Goal: Task Accomplishment & Management: Manage account settings

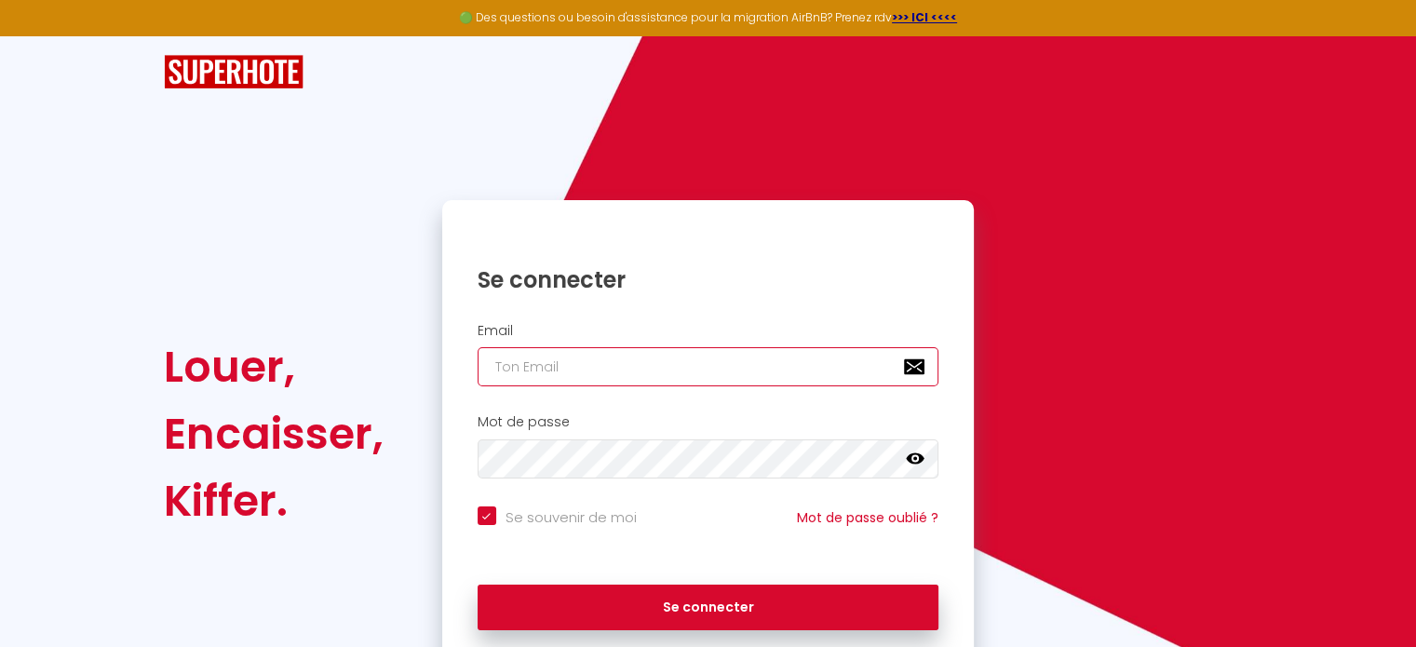
click at [609, 360] on input "email" at bounding box center [709, 366] width 462 height 39
type input "f"
checkbox input "true"
type input "fa"
checkbox input "true"
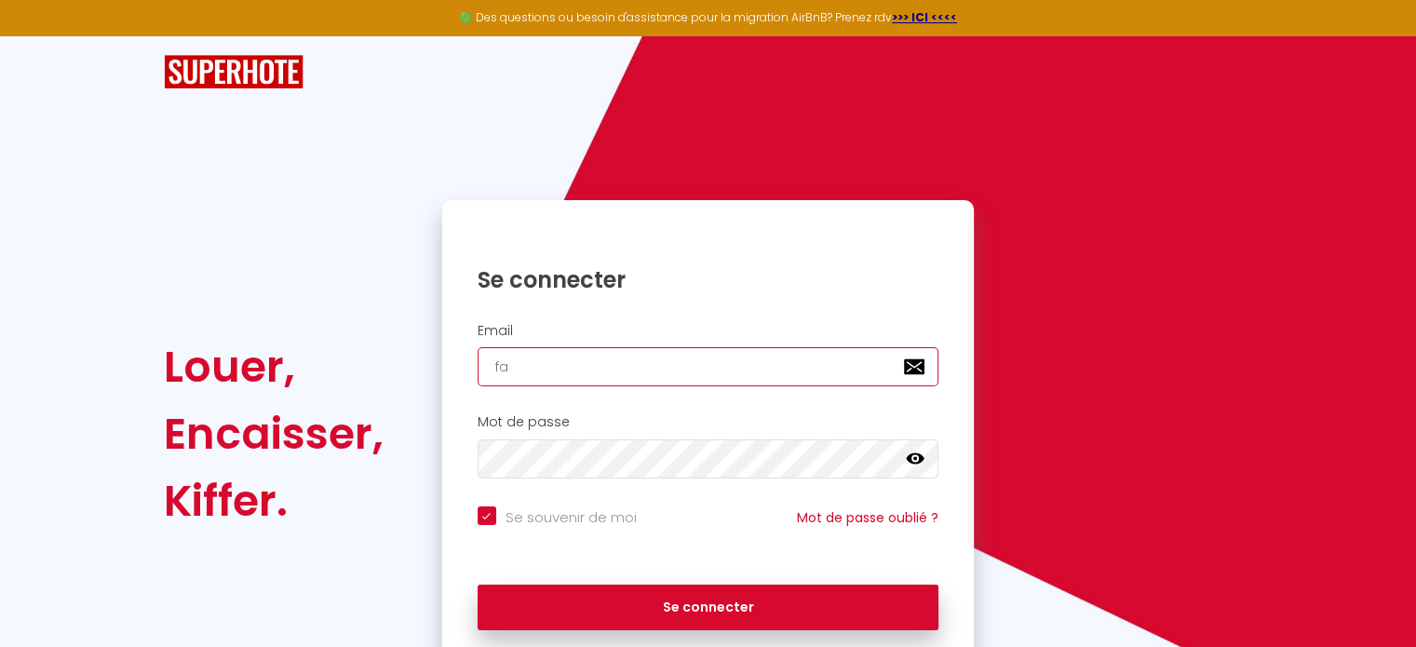
type input "fab"
checkbox input "true"
type input "fabn"
checkbox input "true"
type input "fabno"
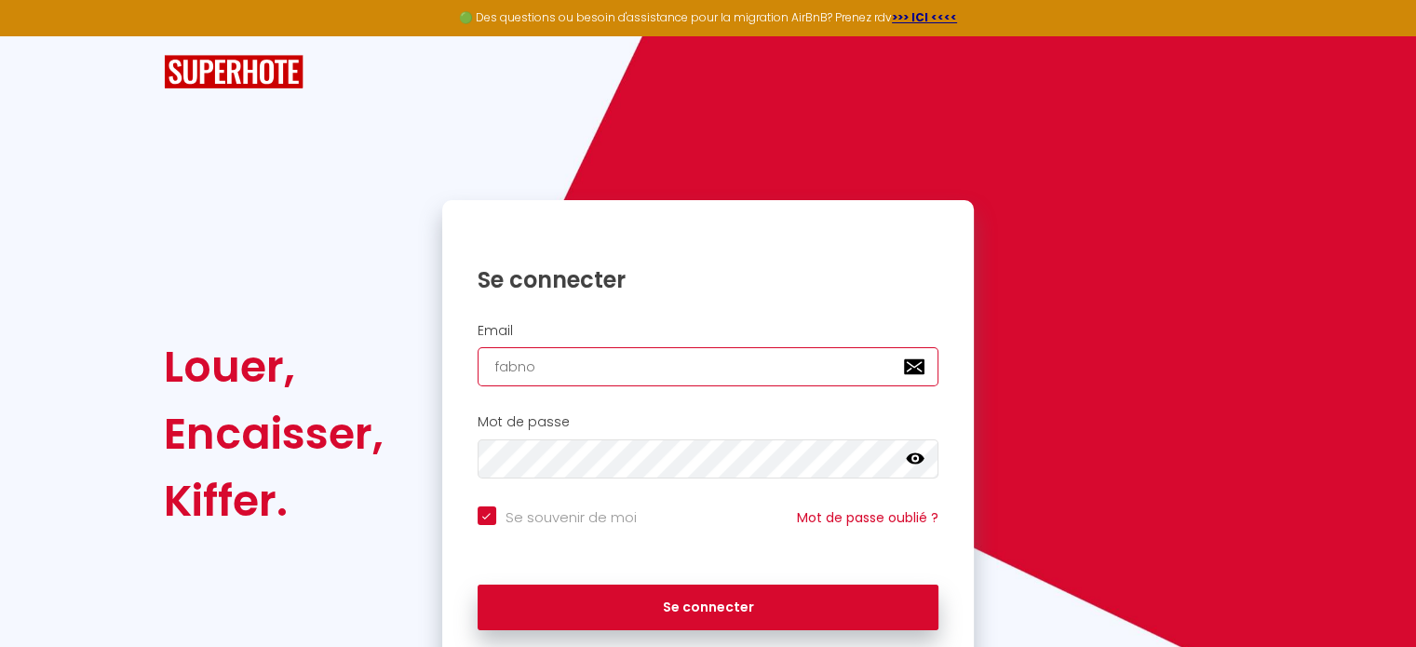
checkbox input "true"
type input "fabnot"
checkbox input "true"
type input "fabnot@"
checkbox input "true"
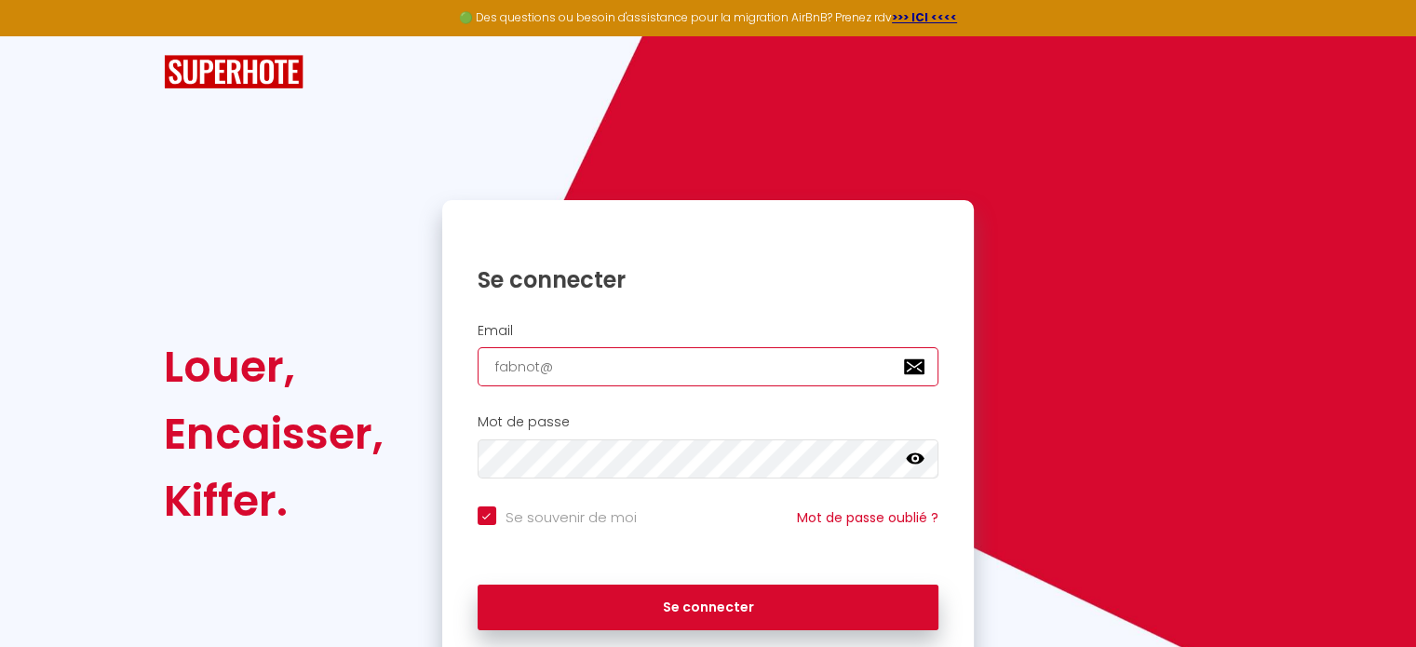
type input "fabnot@g"
checkbox input "true"
type input "fabnot@gm"
checkbox input "true"
type input "fabnot@gma"
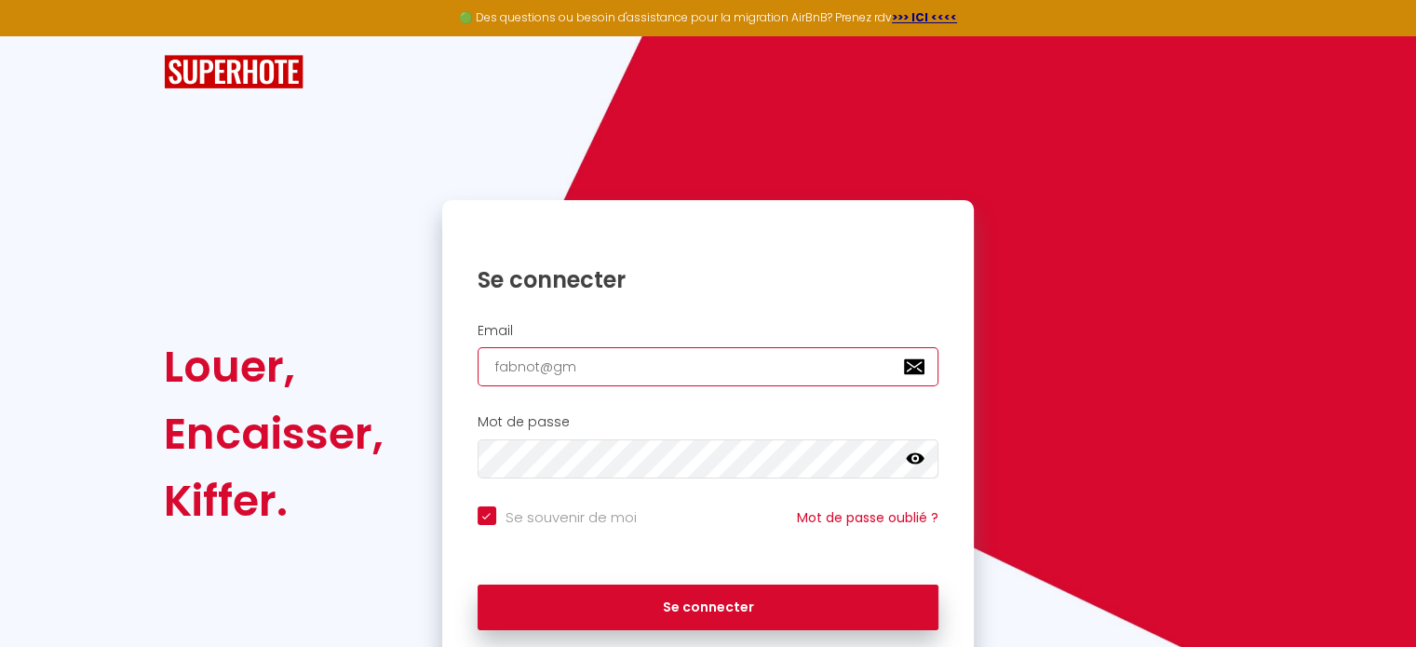
checkbox input "true"
type input "fabnot@gmai"
checkbox input "true"
type input "[EMAIL_ADDRESS]"
checkbox input "true"
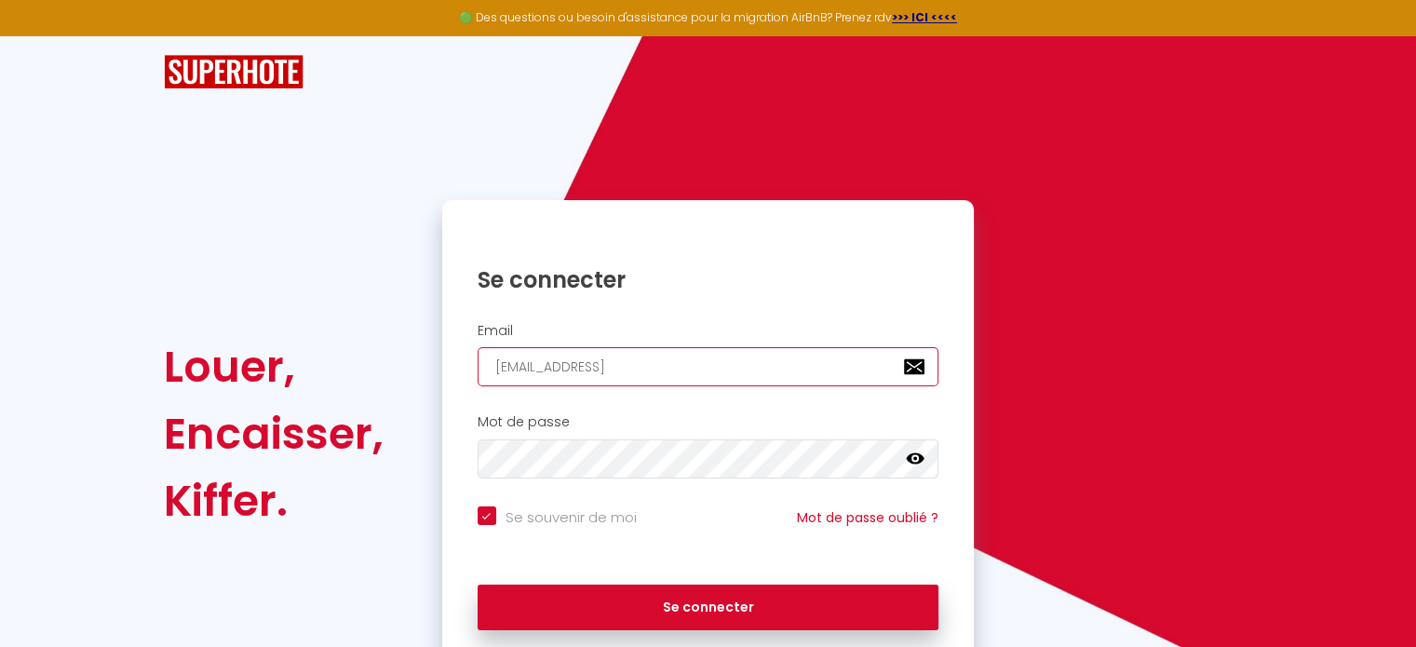
type input "[EMAIL_ADDRESS]."
checkbox input "true"
type input "fabnot@gmail.c"
checkbox input "true"
type input "[EMAIL_ADDRESS][DOMAIN_NAME]"
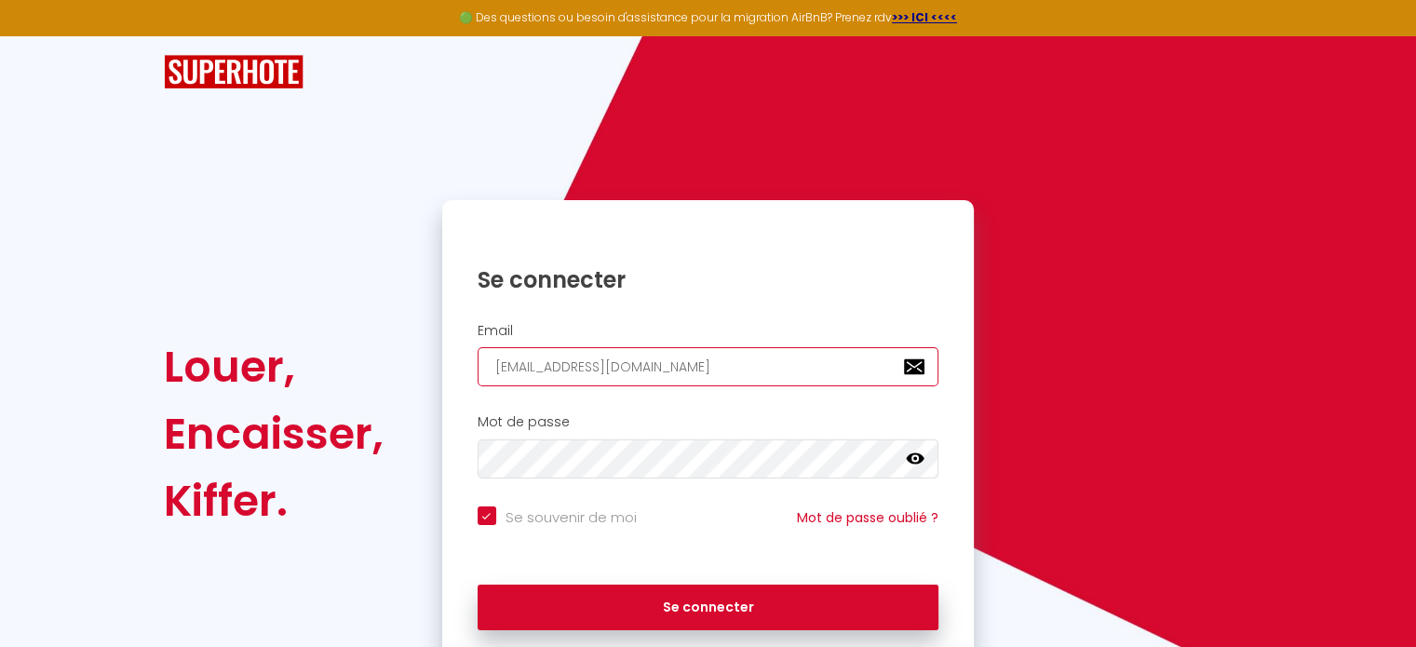
checkbox input "true"
type input "[EMAIL_ADDRESS][DOMAIN_NAME]"
checkbox input "true"
type input "[EMAIL_ADDRESS][DOMAIN_NAME]"
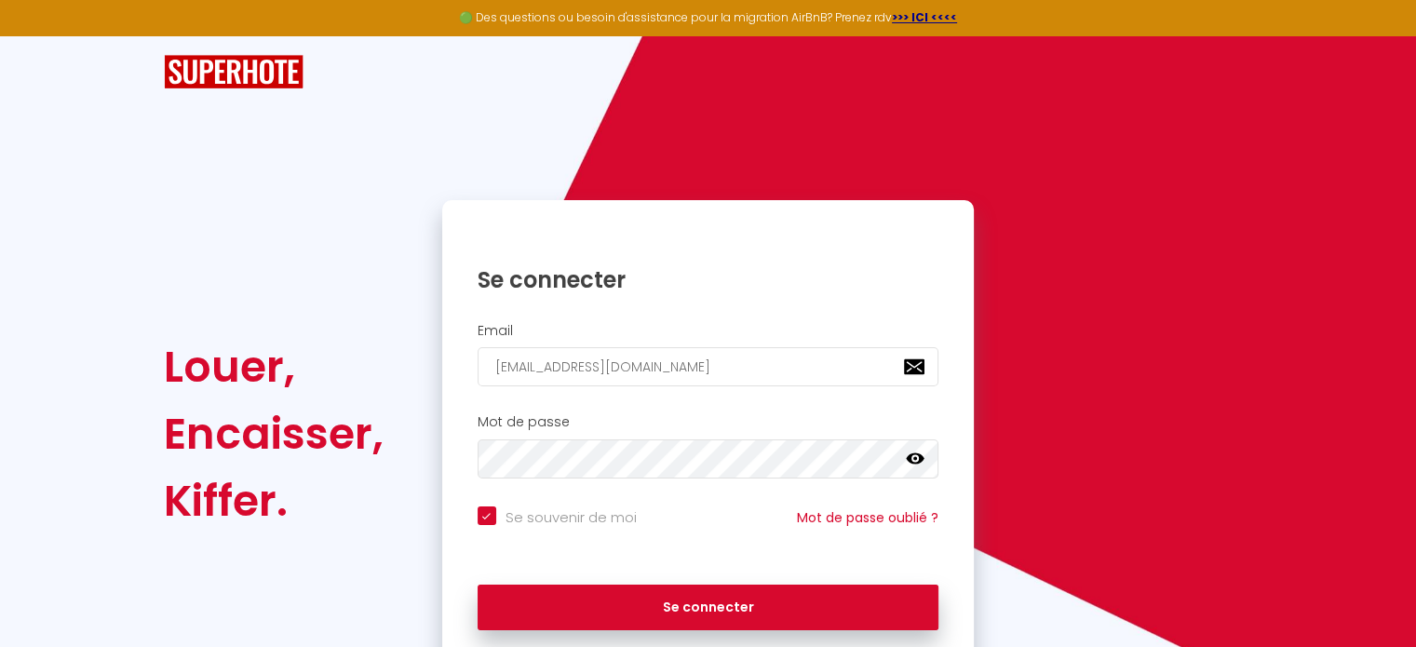
click at [916, 459] on icon at bounding box center [915, 459] width 19 height 19
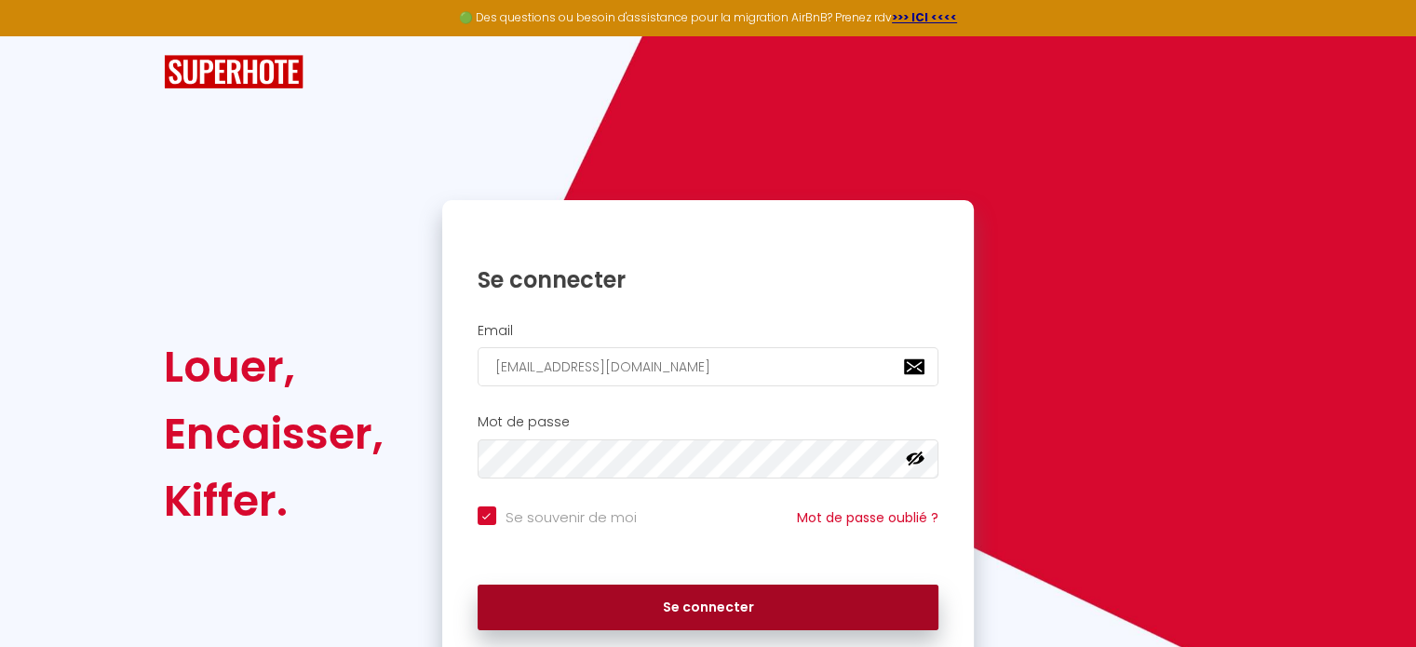
click at [703, 599] on button "Se connecter" at bounding box center [709, 608] width 462 height 47
checkbox input "true"
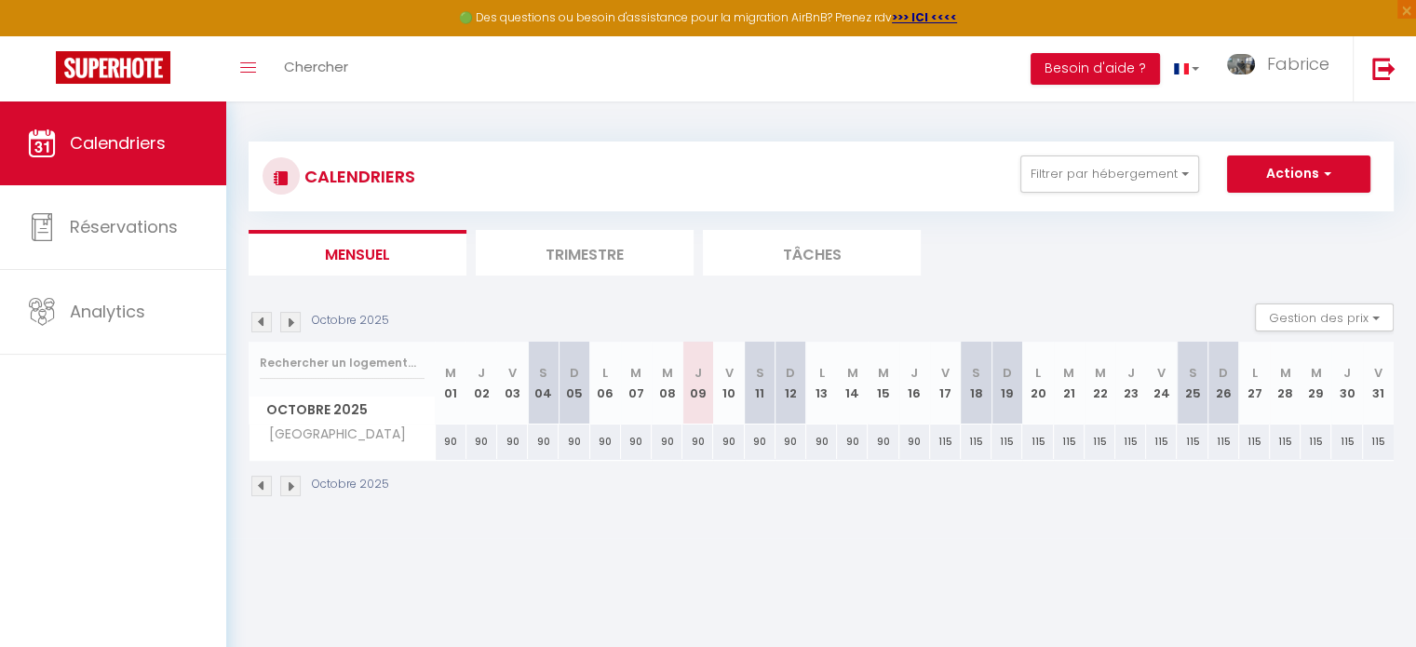
click at [582, 249] on li "Trimestre" at bounding box center [585, 253] width 218 height 46
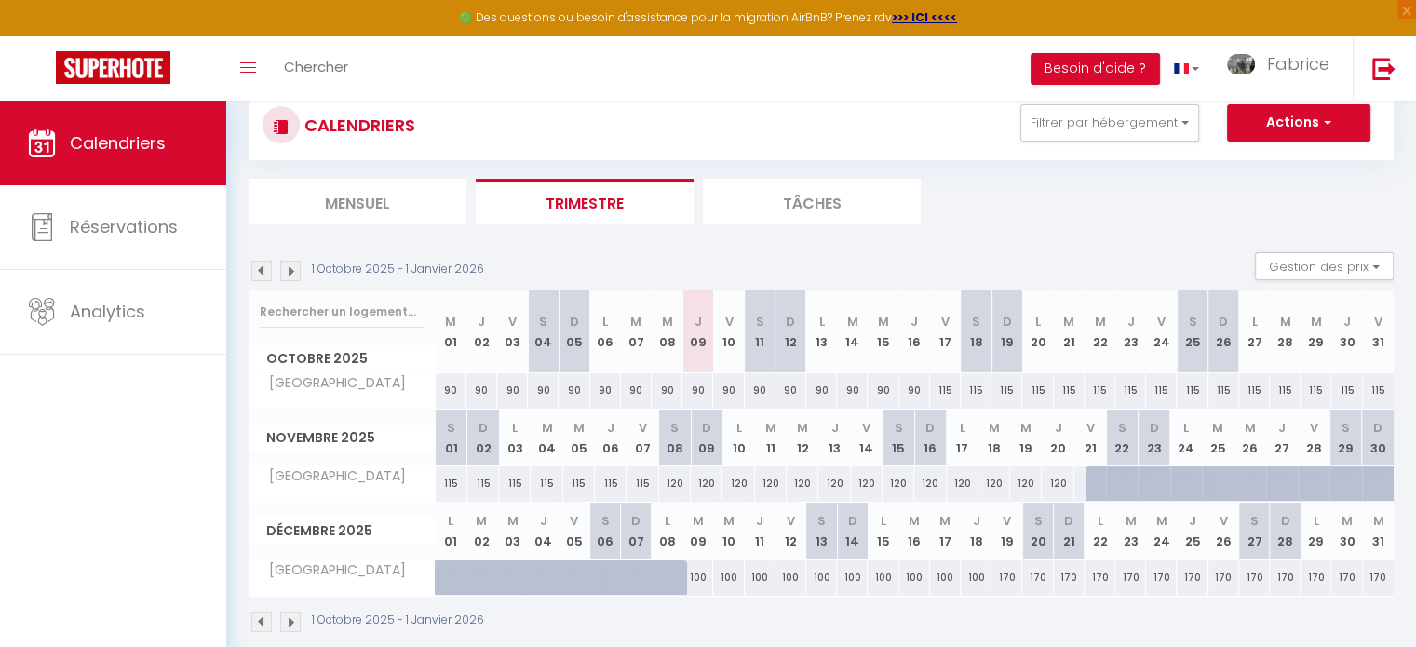
scroll to position [93, 0]
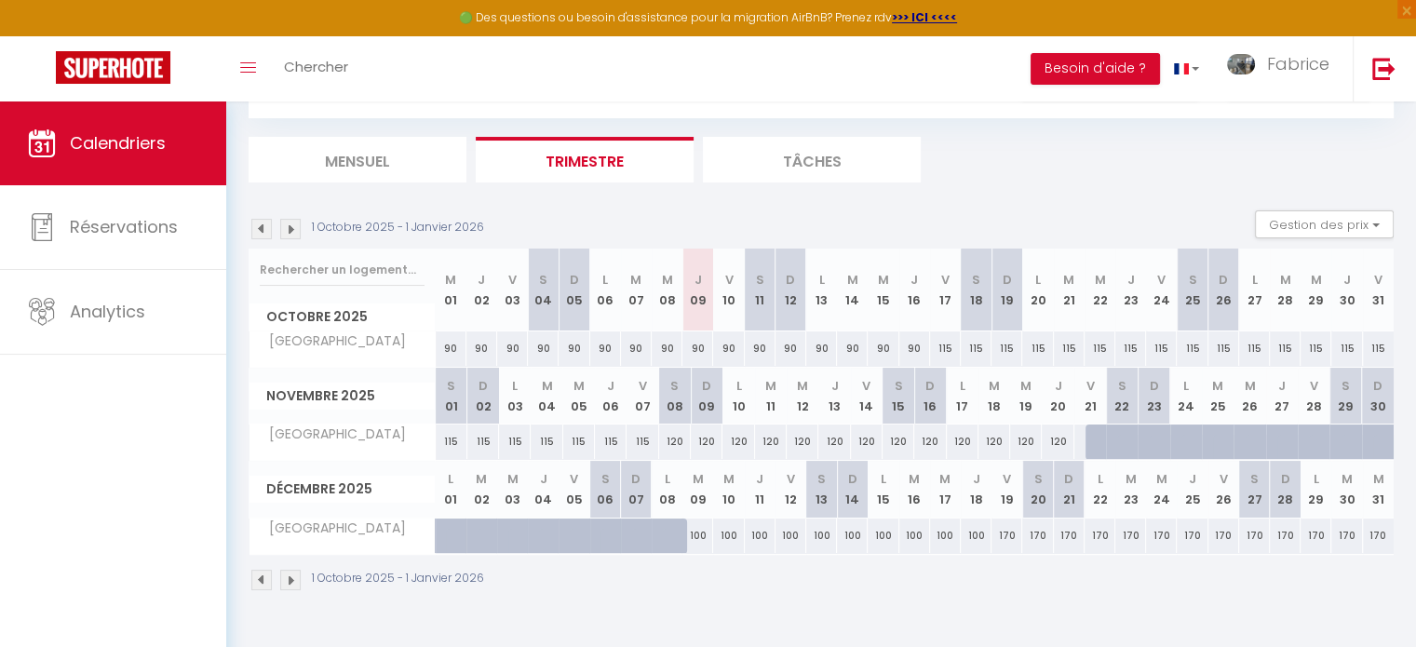
click at [292, 231] on img at bounding box center [290, 229] width 20 height 20
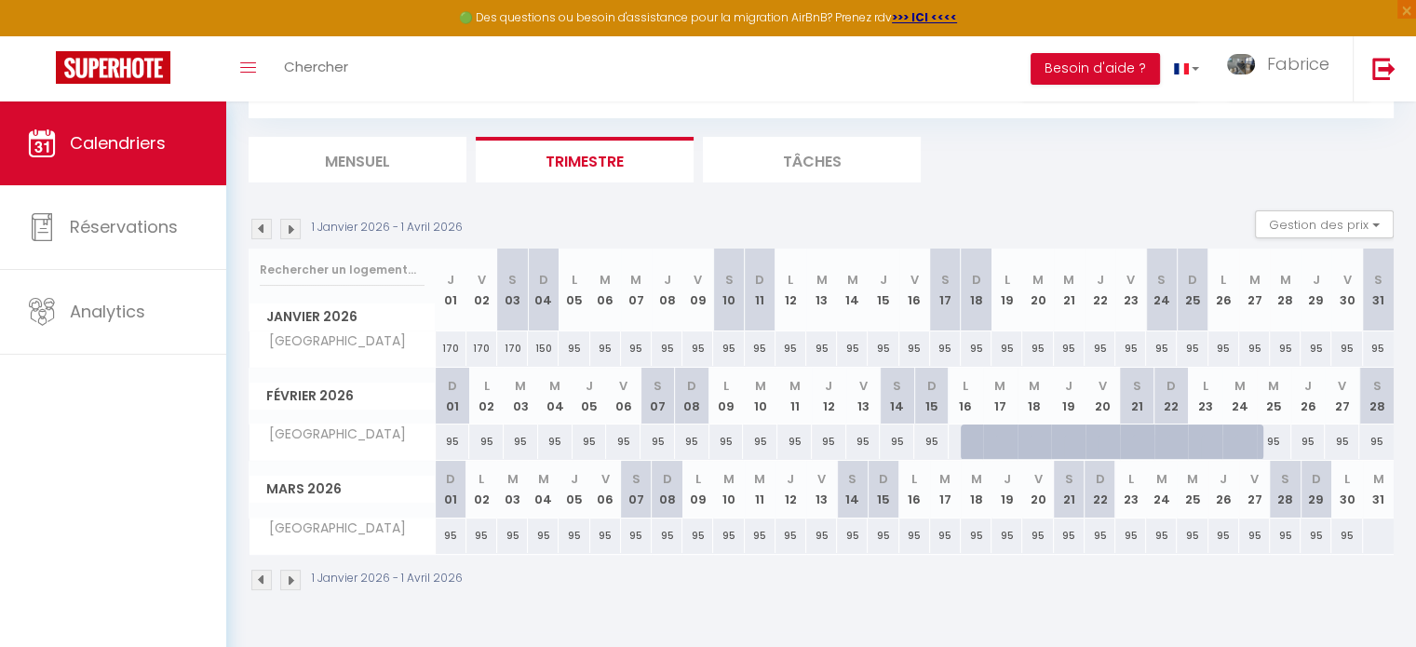
click at [292, 231] on img at bounding box center [290, 229] width 20 height 20
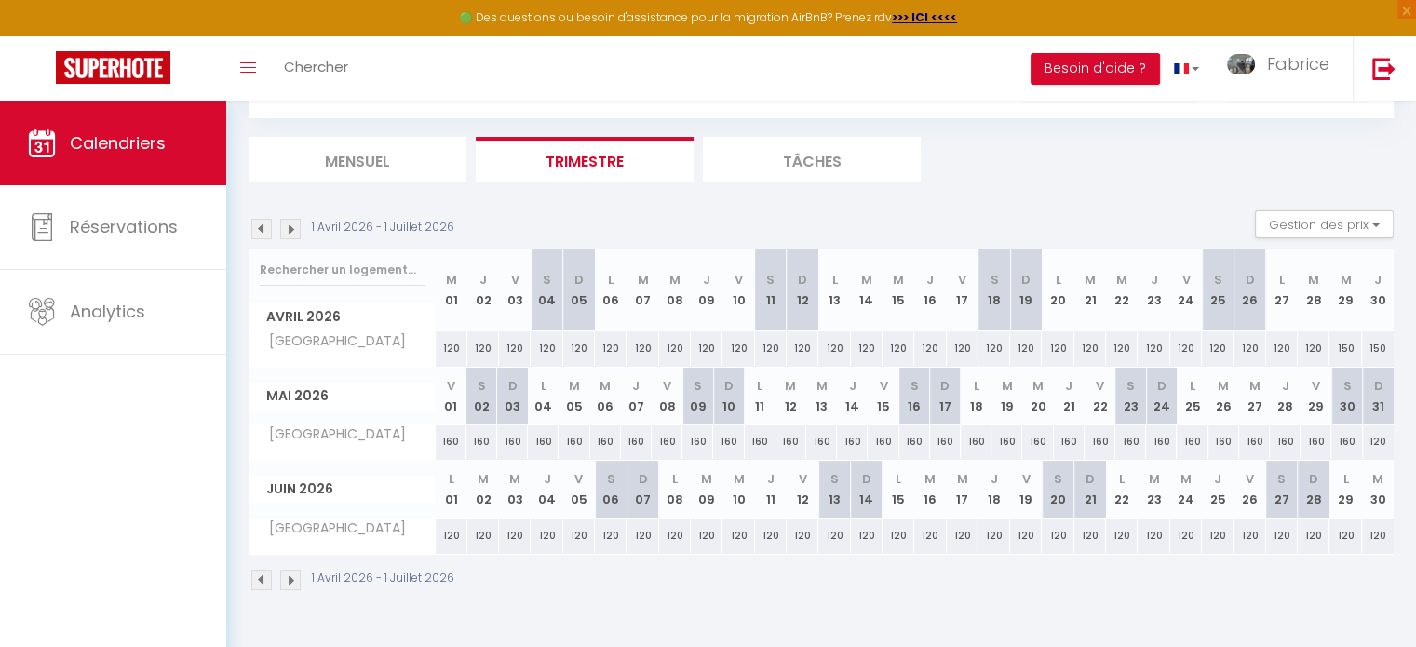
click at [292, 231] on img at bounding box center [290, 229] width 20 height 20
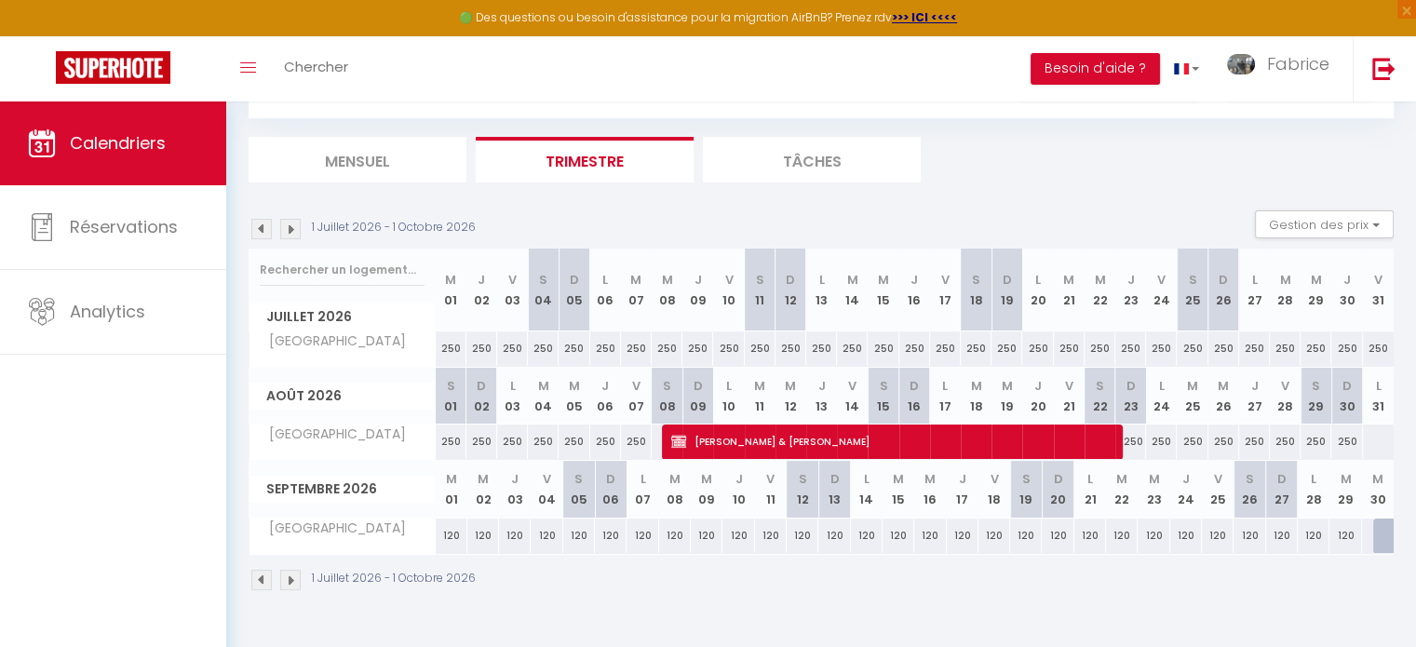
click at [261, 225] on img at bounding box center [261, 229] width 20 height 20
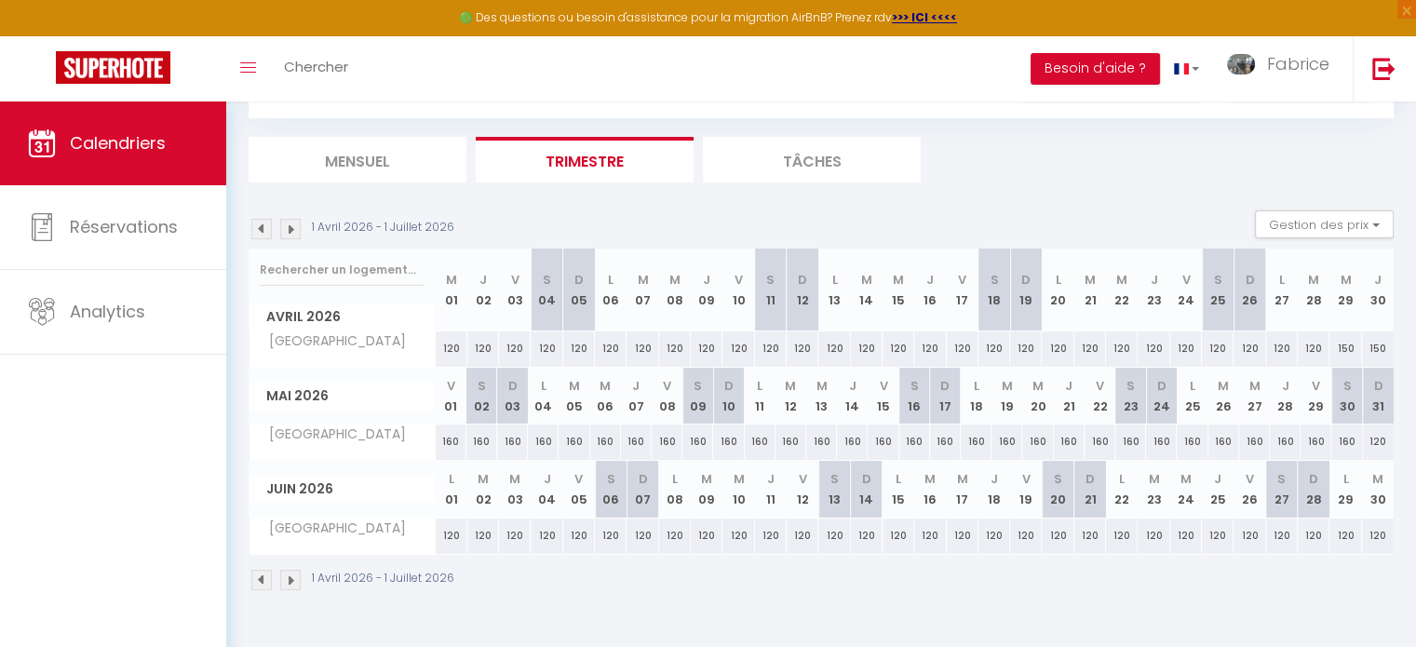
click at [261, 225] on img at bounding box center [261, 229] width 20 height 20
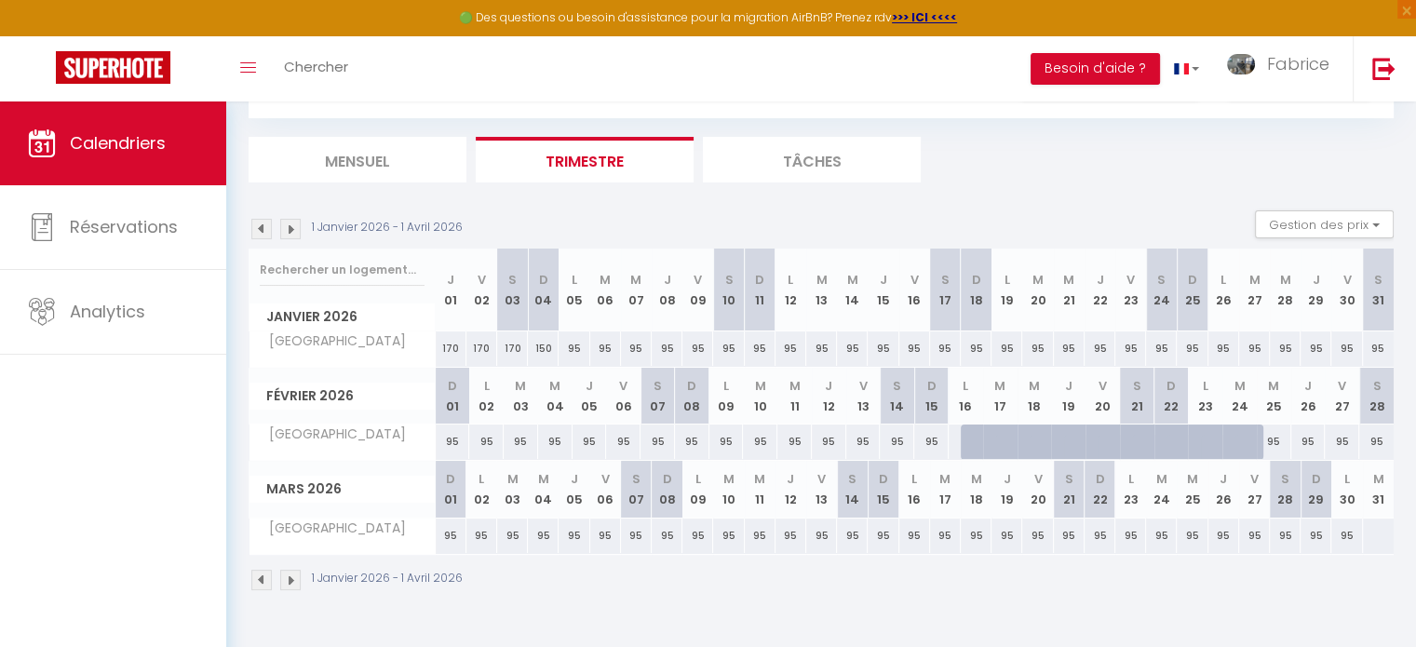
click at [261, 225] on img at bounding box center [261, 229] width 20 height 20
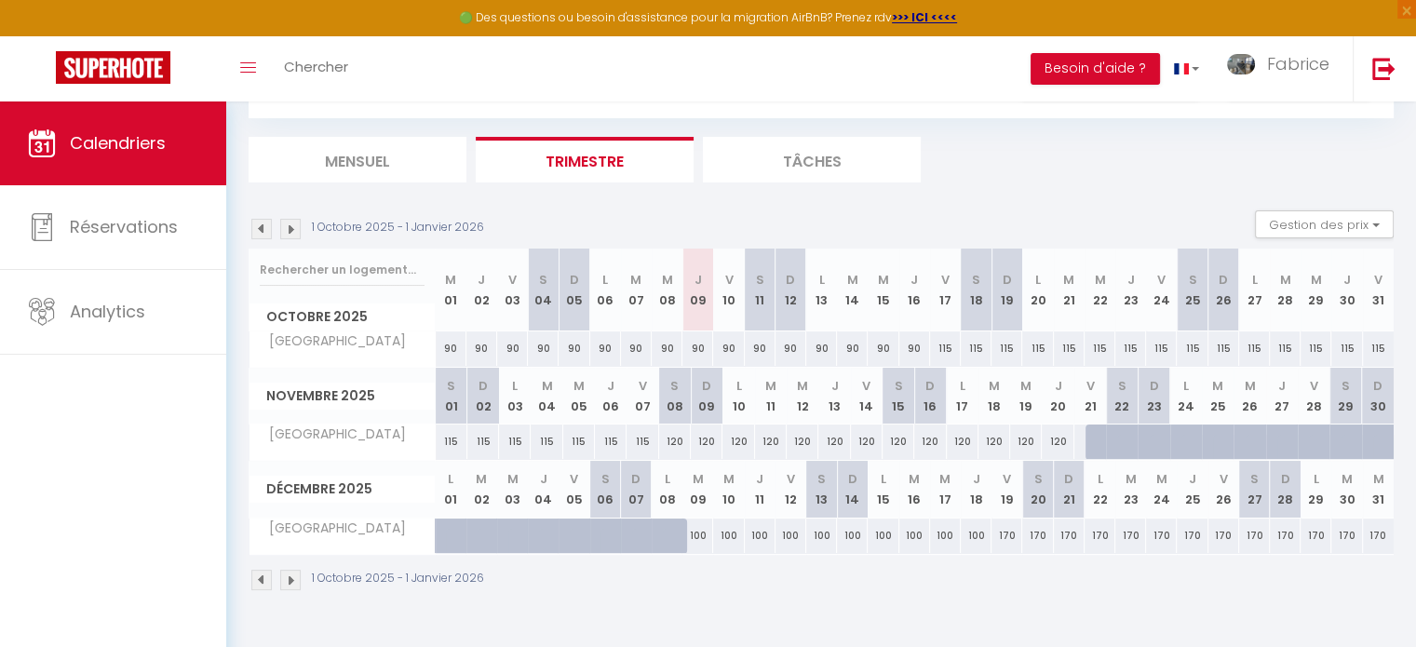
click at [261, 225] on img at bounding box center [261, 229] width 20 height 20
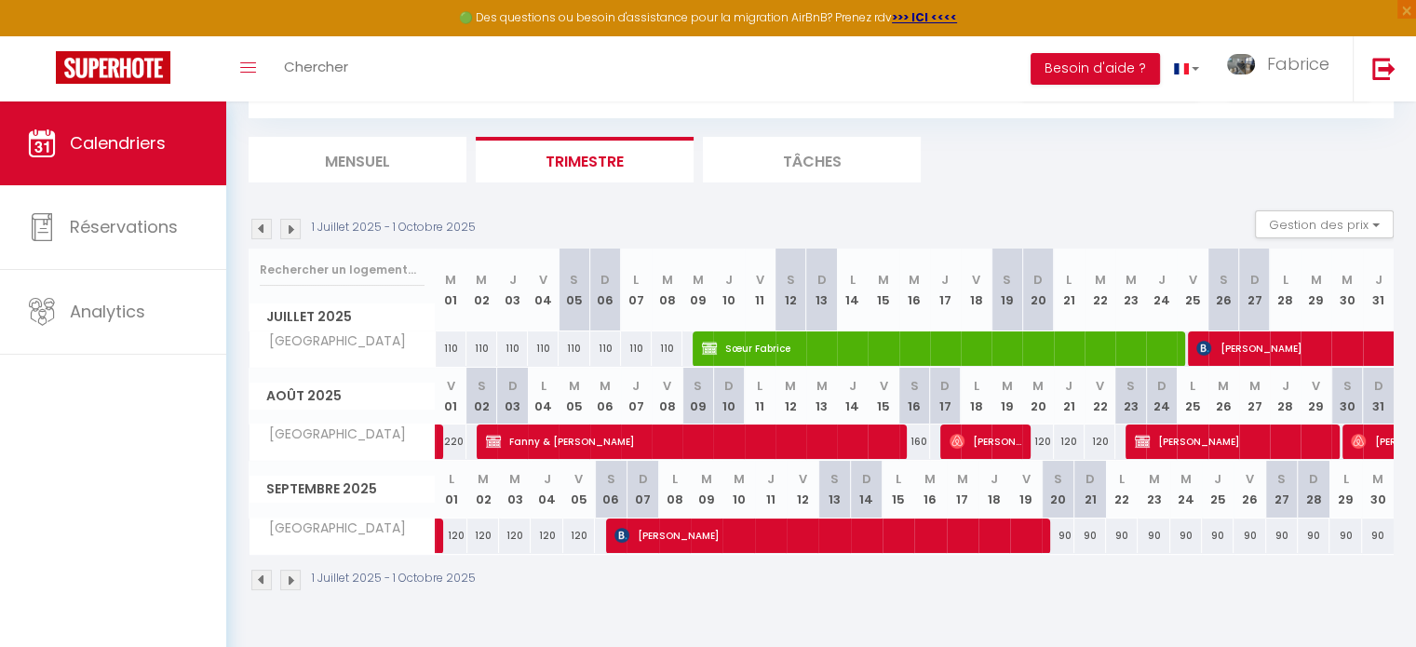
click at [290, 227] on img at bounding box center [290, 229] width 20 height 20
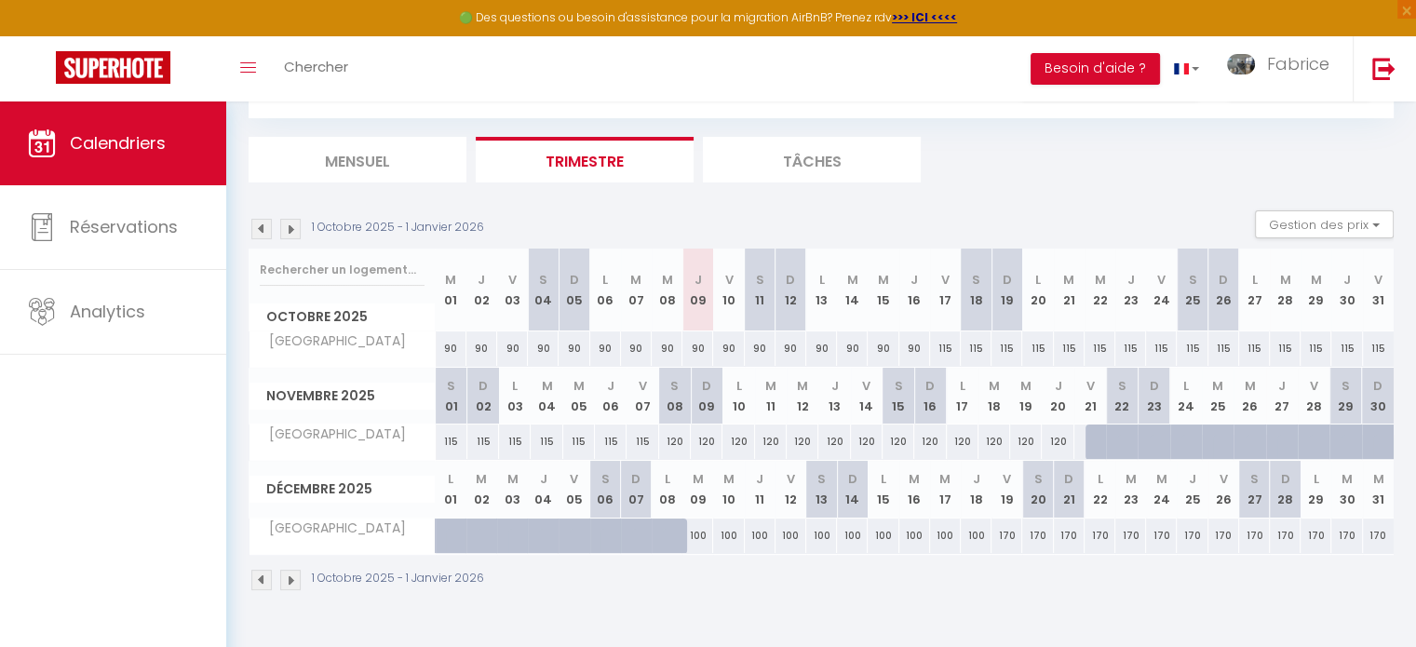
click at [1118, 439] on div at bounding box center [1133, 452] width 32 height 35
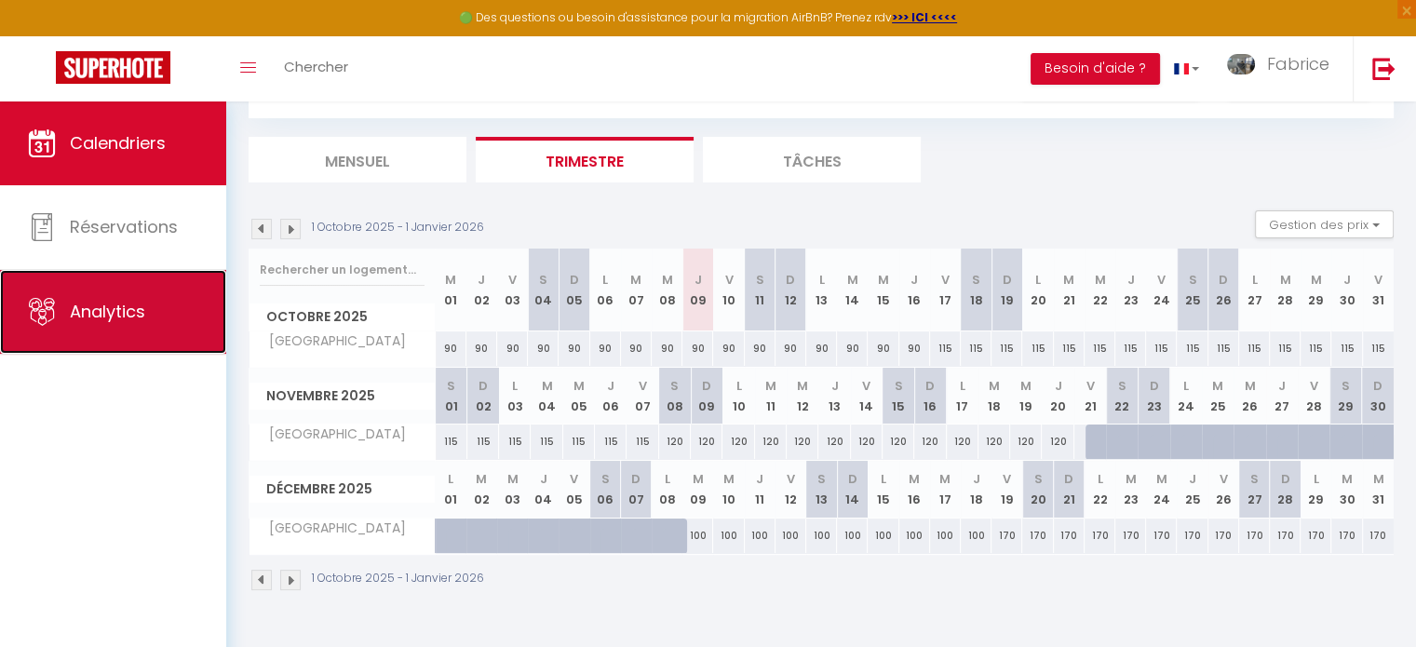
click at [108, 307] on span "Analytics" at bounding box center [107, 311] width 75 height 23
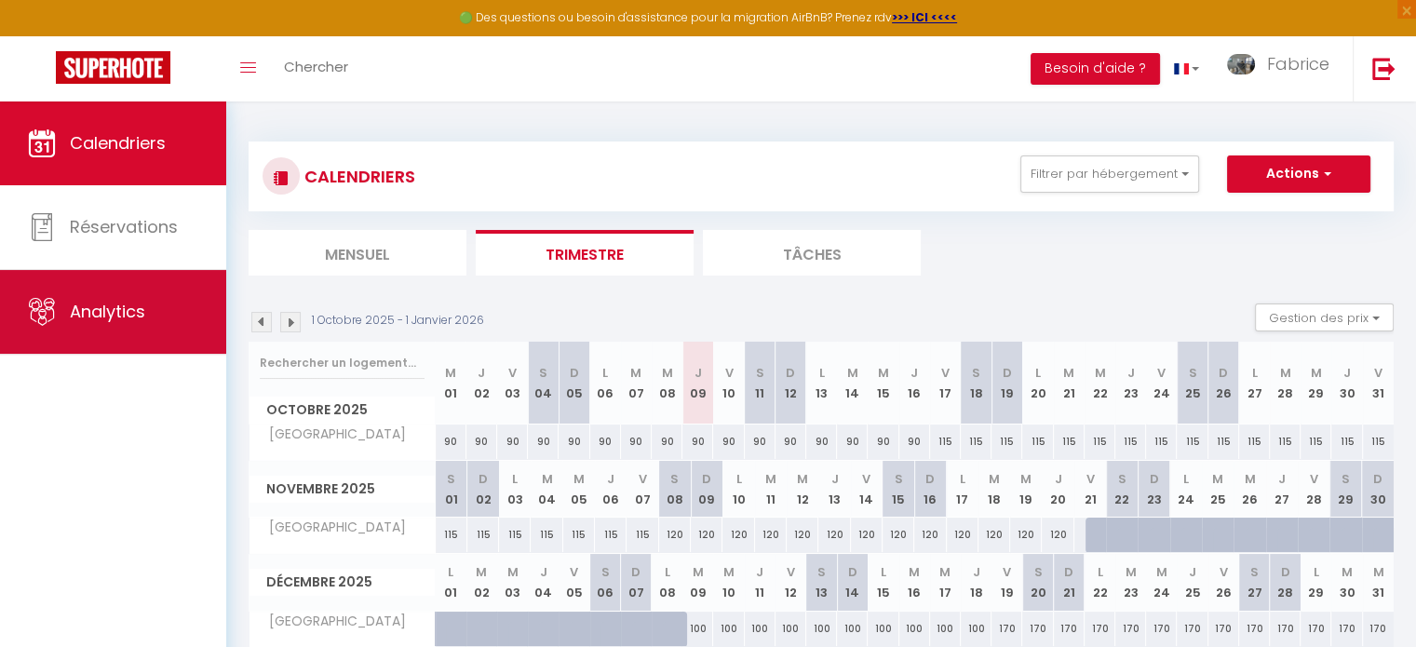
select select "2025"
select select "10"
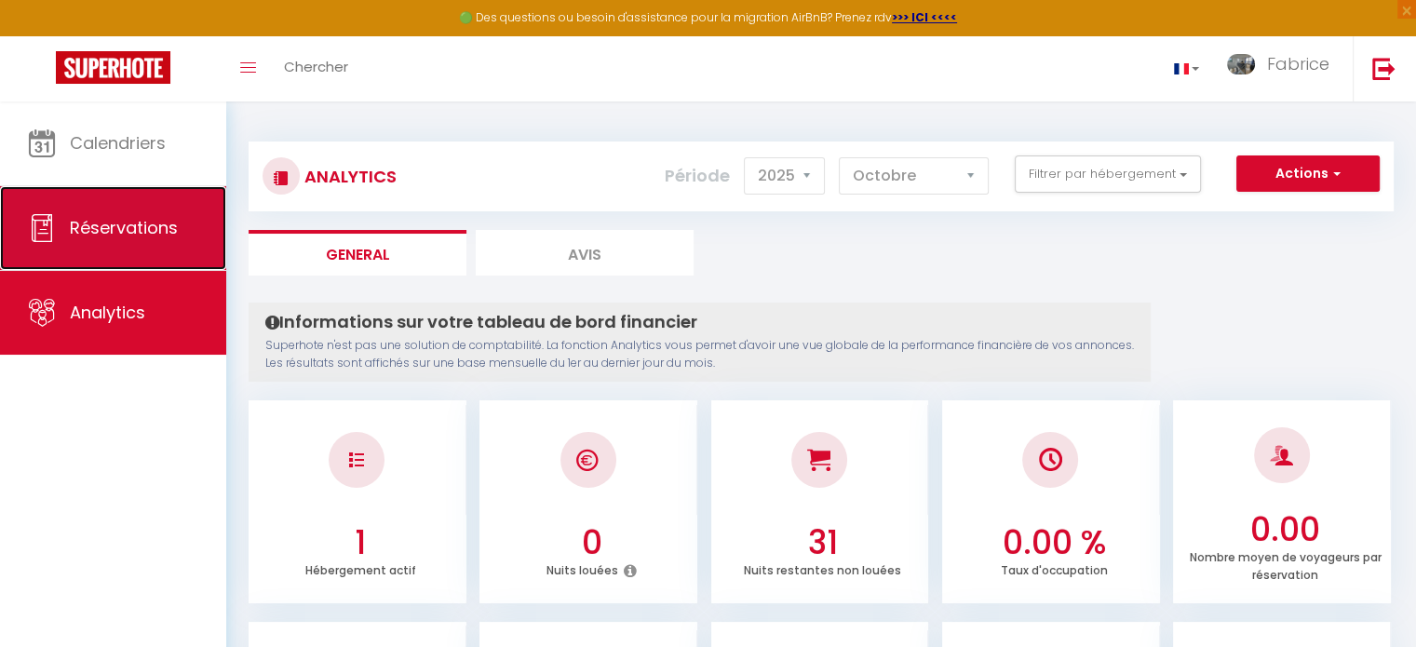
click at [123, 223] on span "Réservations" at bounding box center [124, 227] width 108 height 23
select select "not_cancelled"
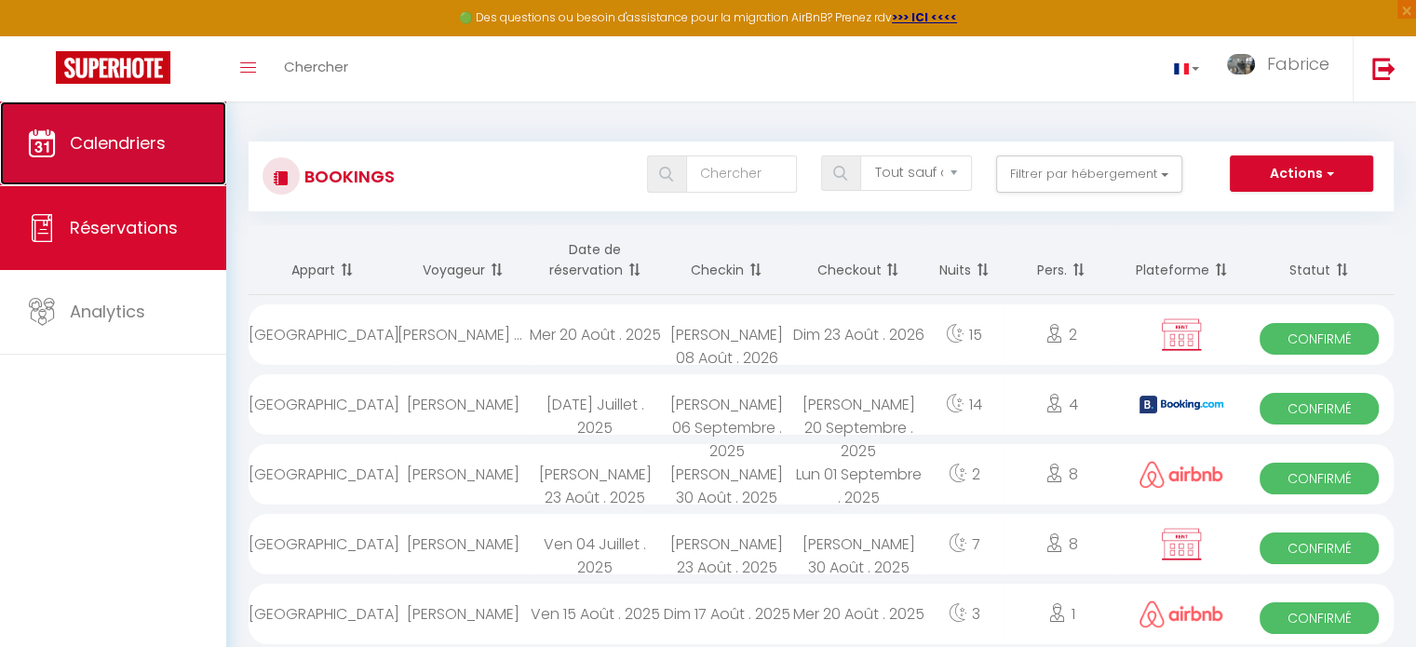
click at [145, 141] on span "Calendriers" at bounding box center [118, 142] width 96 height 23
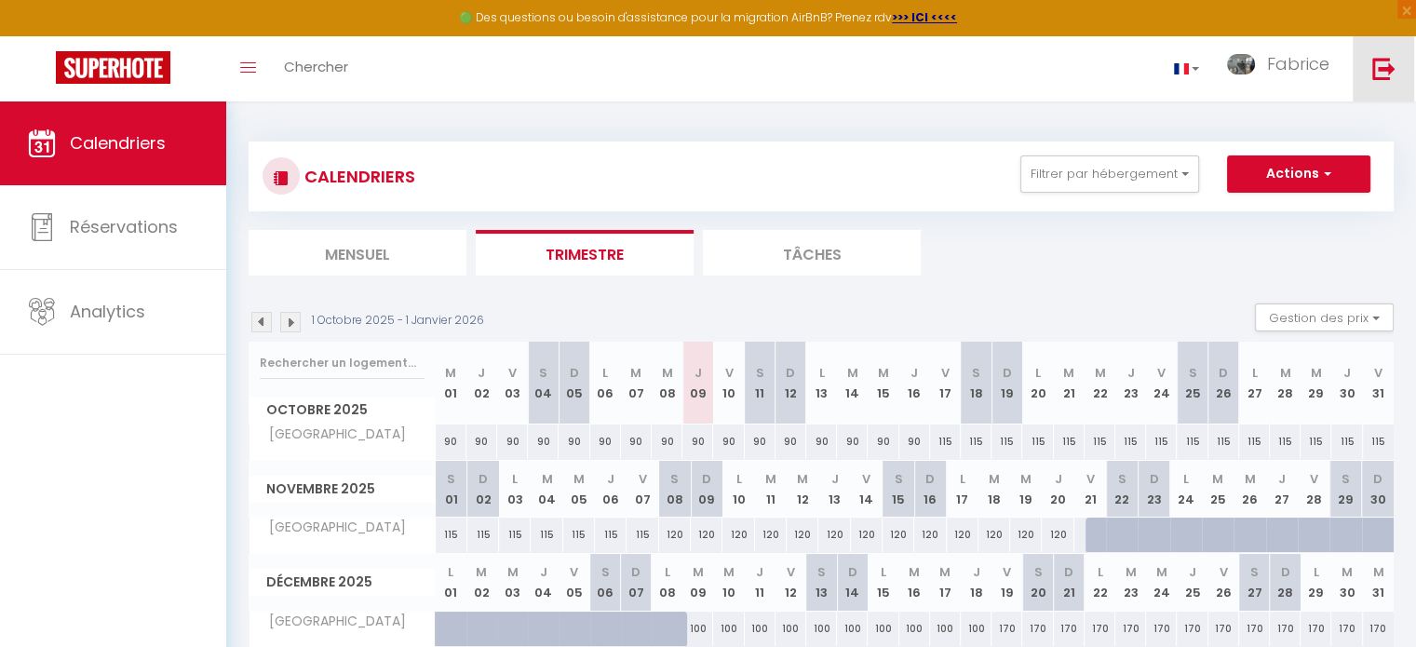
click at [1385, 67] on img at bounding box center [1383, 68] width 23 height 23
